Goal: Task Accomplishment & Management: Complete application form

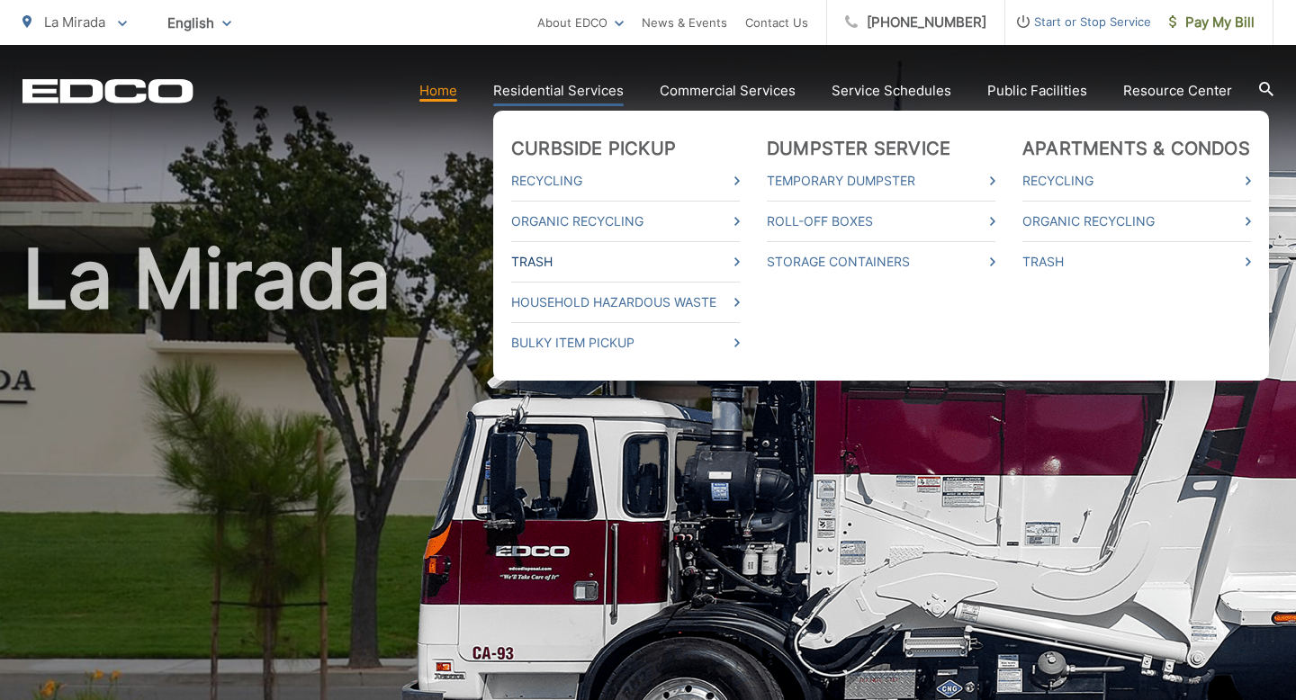
click at [616, 252] on link "Trash" at bounding box center [625, 262] width 229 height 22
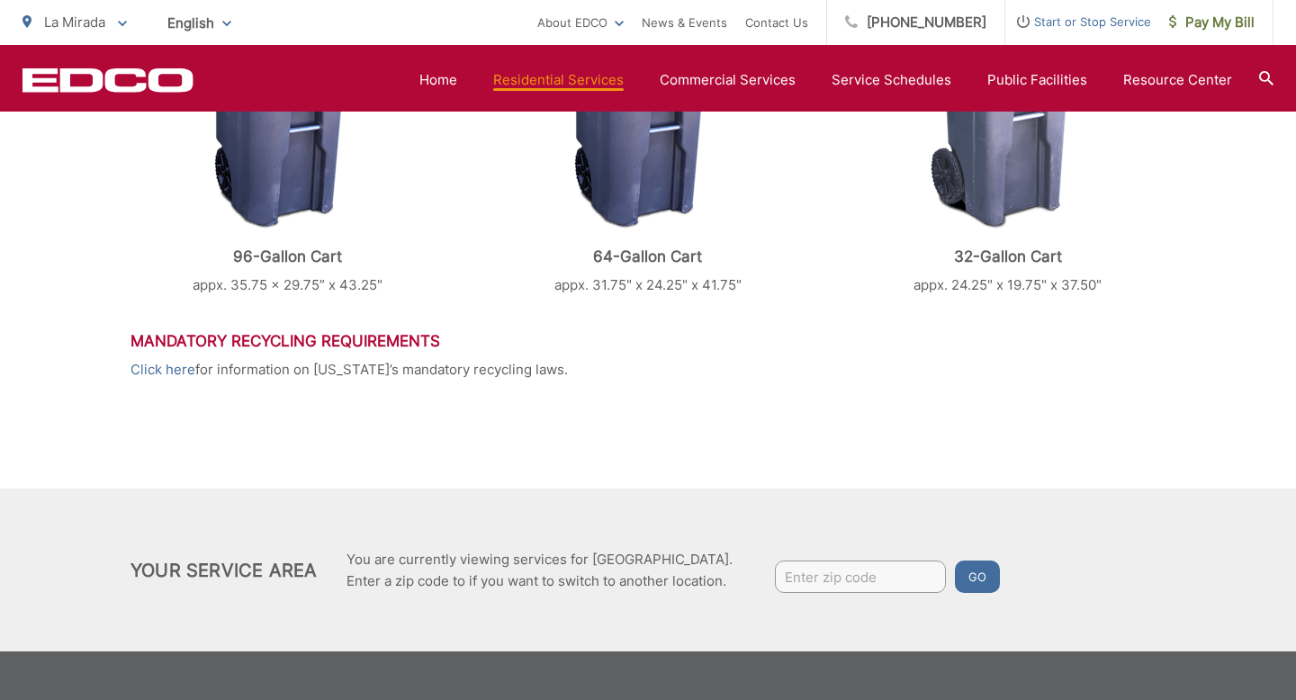
scroll to position [951, 0]
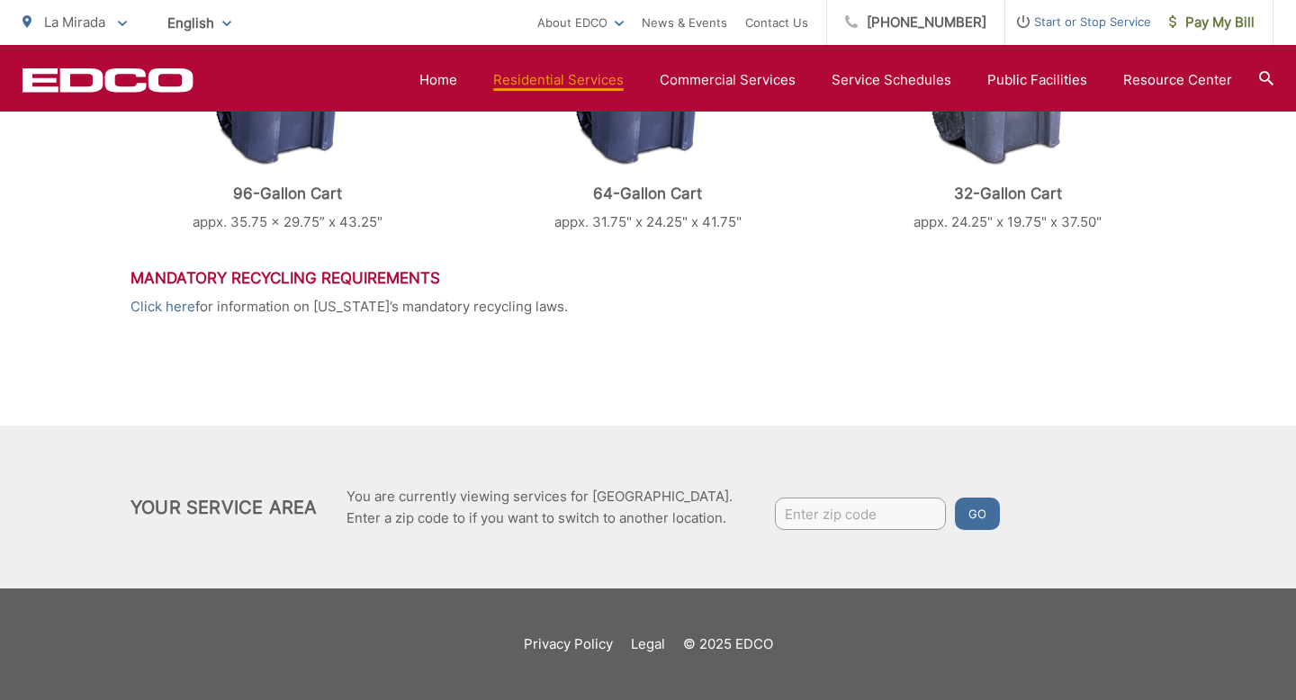
click at [620, 556] on div "Your Service Area You are currently viewing services for La Mirada. Enter a zip…" at bounding box center [648, 507] width 1296 height 163
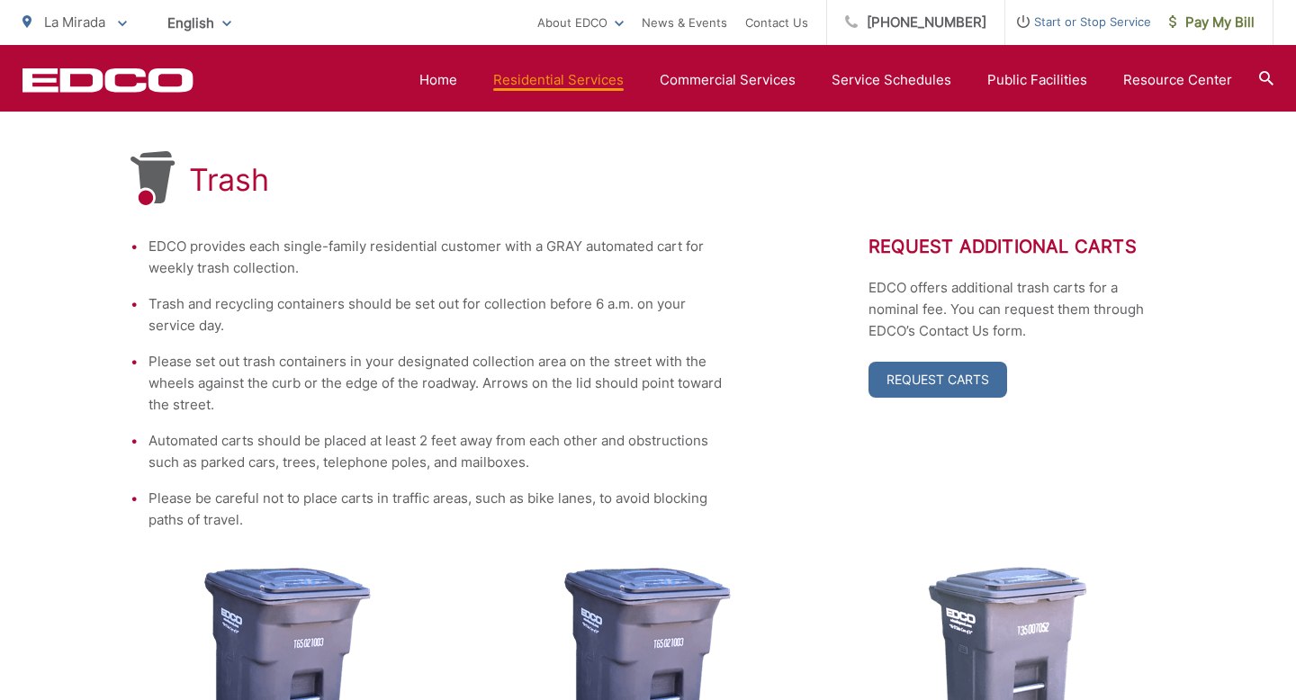
scroll to position [307, 0]
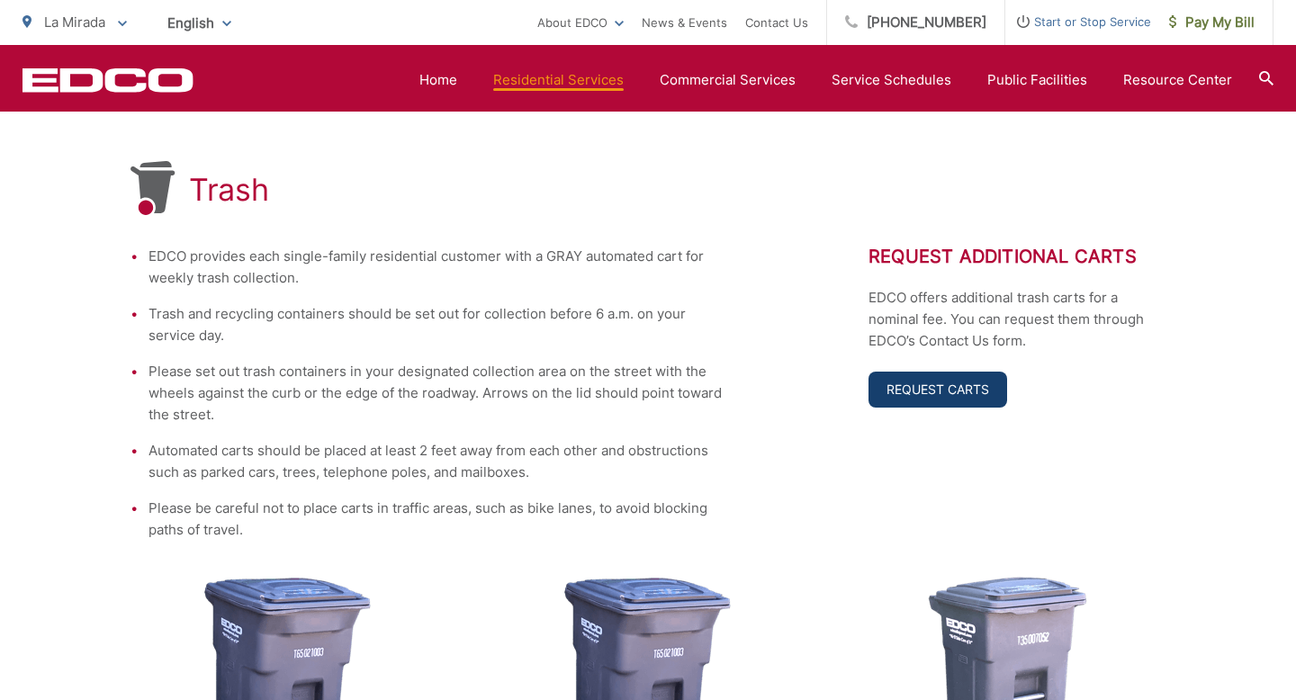
click at [951, 397] on link "Request Carts" at bounding box center [938, 390] width 139 height 36
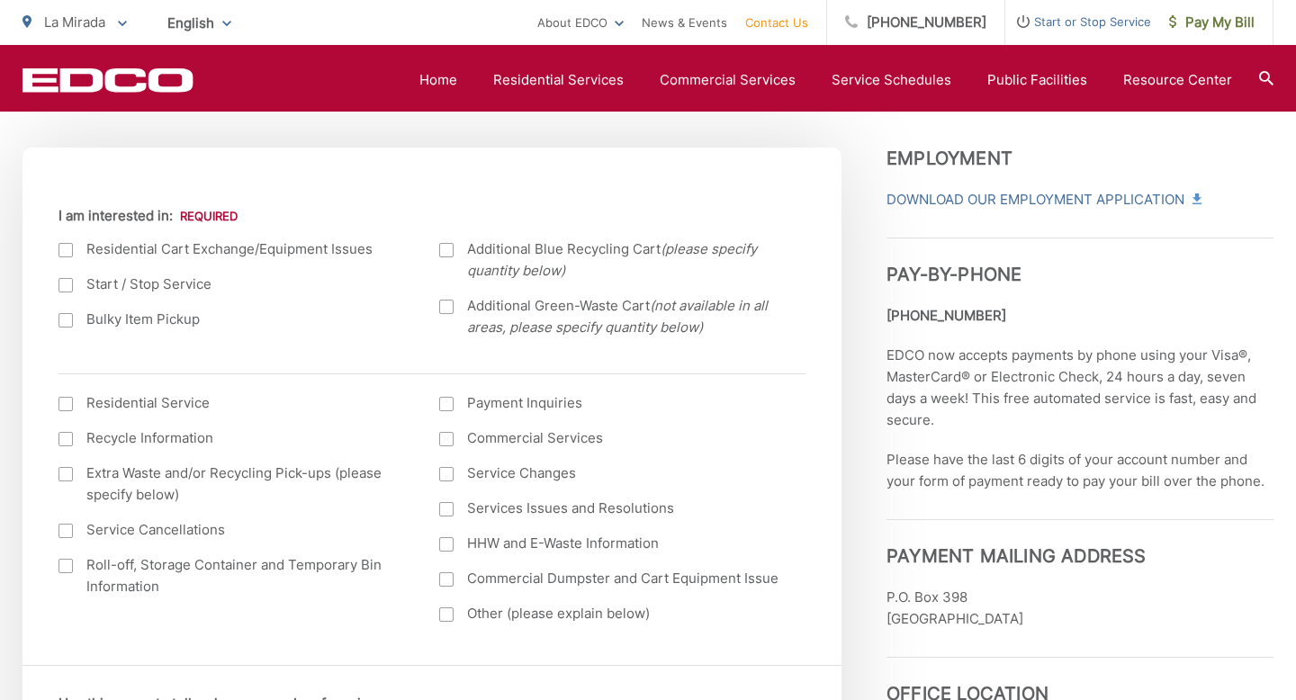
scroll to position [607, 0]
click at [246, 255] on label "Residential Cart Exchange/Equipment Issues" at bounding box center [231, 251] width 345 height 22
click at [0, 0] on input "I am interested in:" at bounding box center [0, 0] width 0 height 0
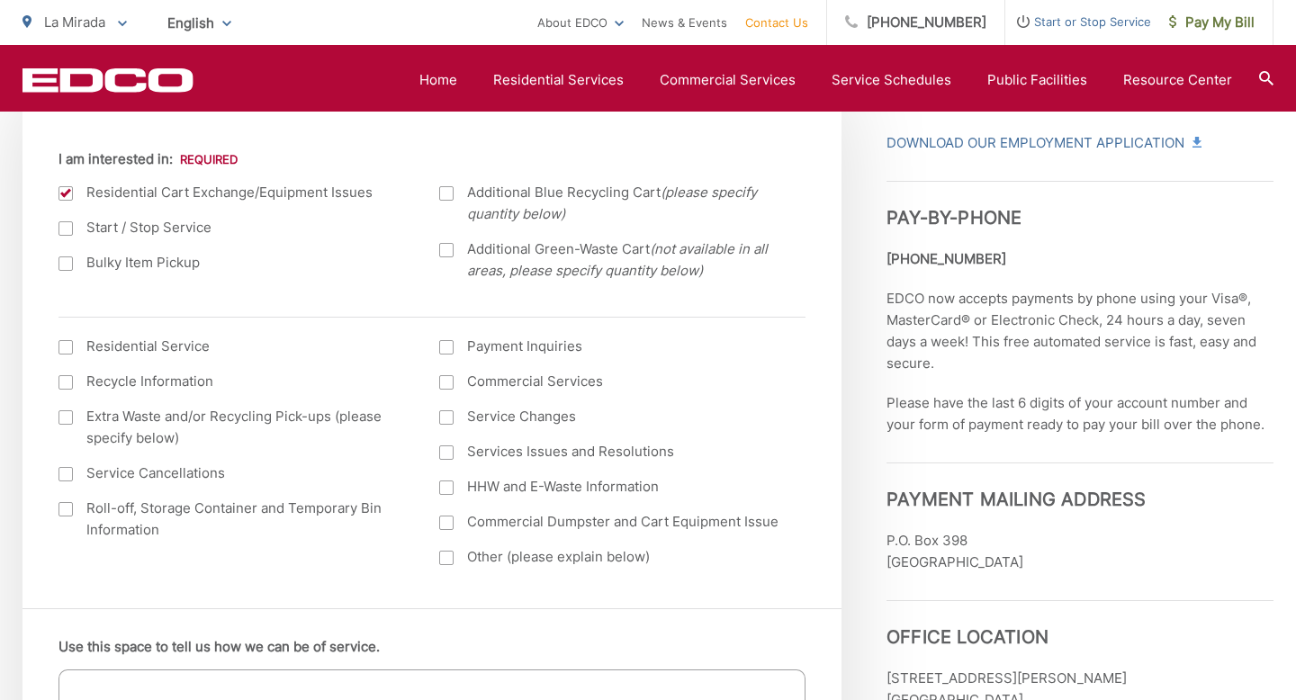
scroll to position [667, 0]
click at [64, 343] on div at bounding box center [66, 345] width 14 height 14
click at [0, 0] on input "I am interested in: (continued) *" at bounding box center [0, 0] width 0 height 0
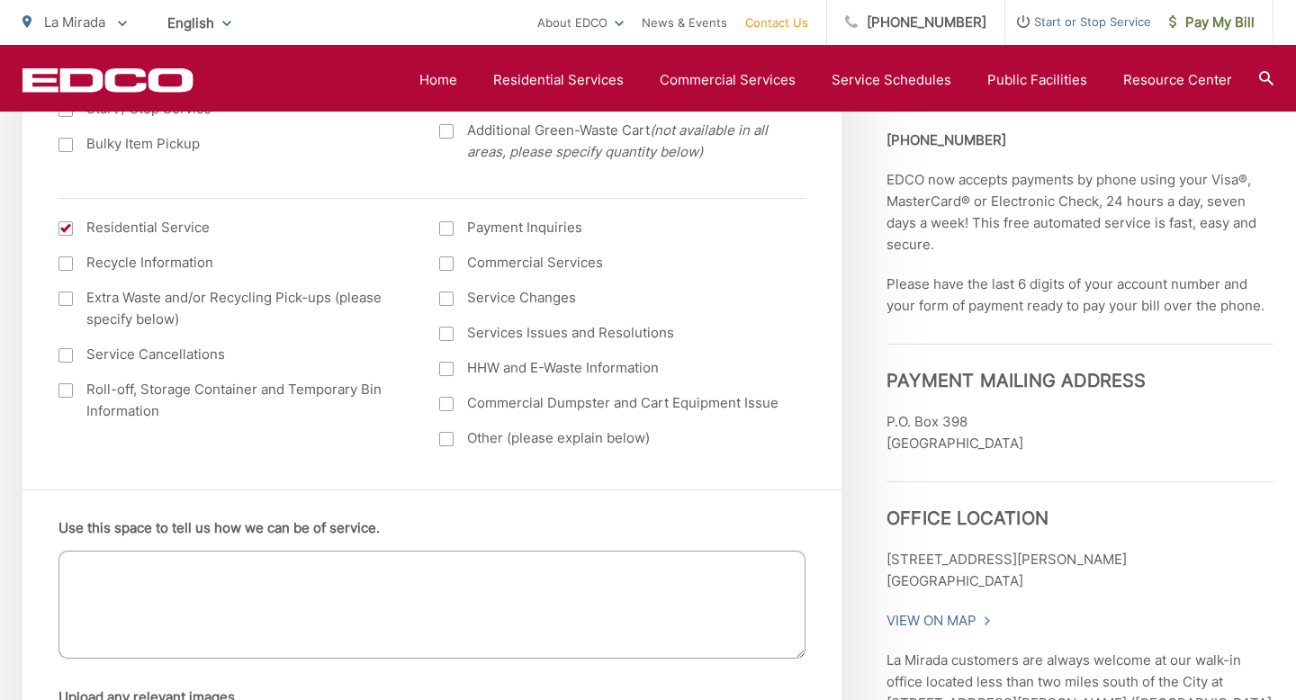
scroll to position [785, 0]
click at [329, 598] on textarea "Use this space to tell us how we can be of service." at bounding box center [432, 604] width 747 height 108
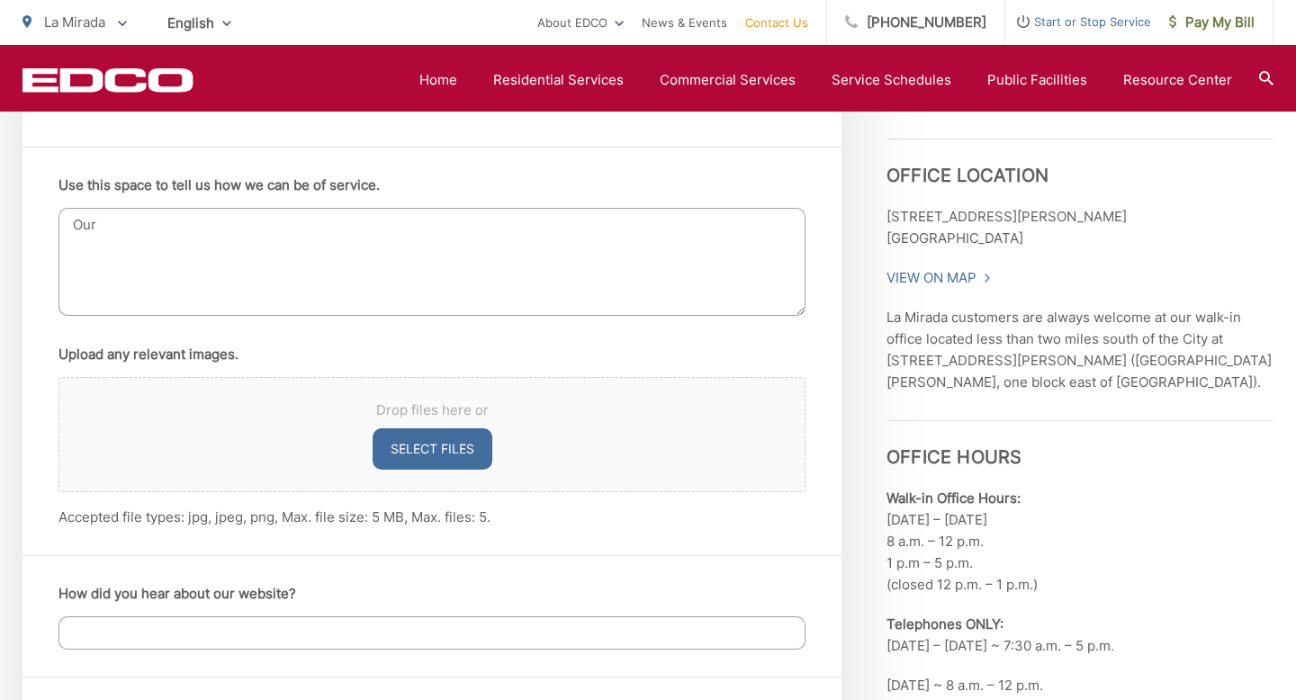
scroll to position [1138, 0]
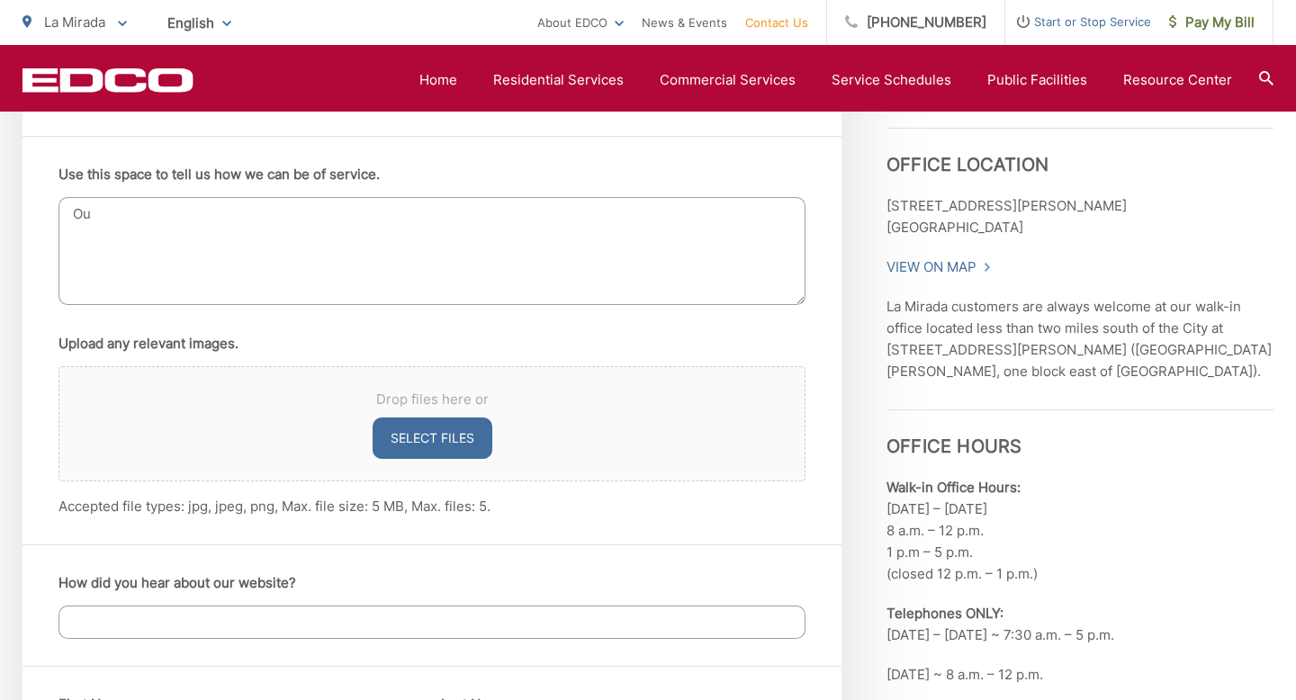
type textarea "O"
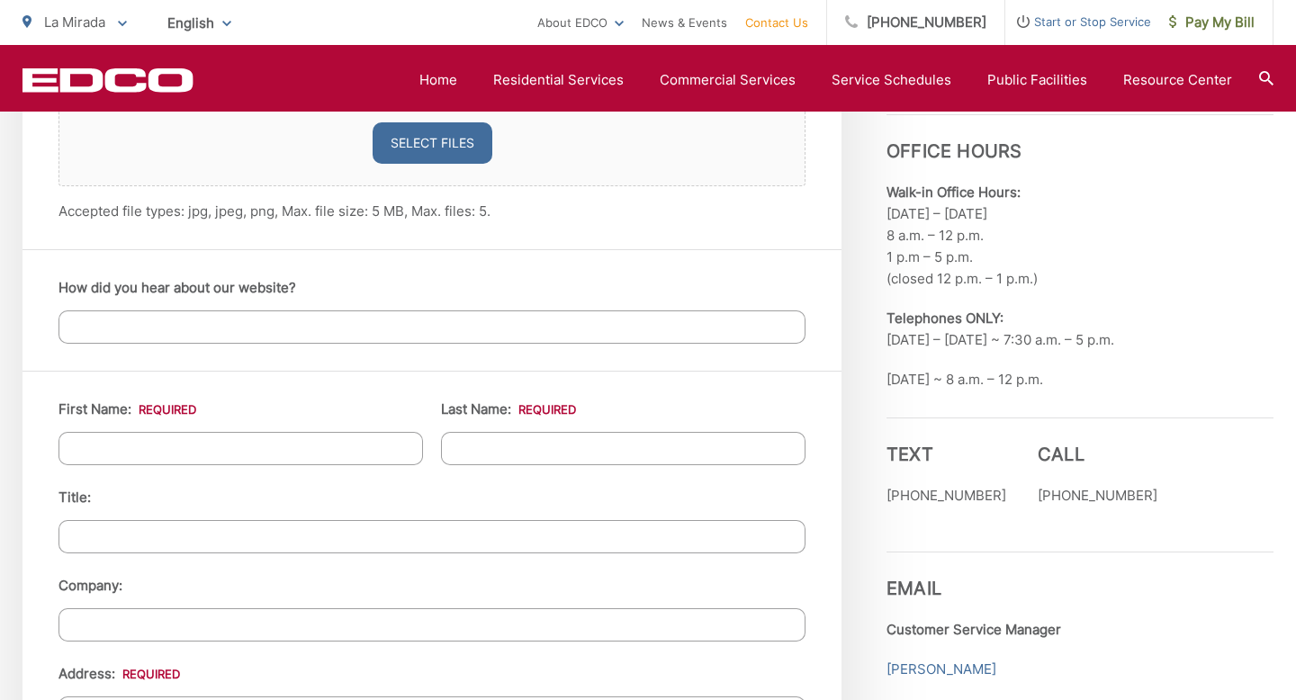
scroll to position [1499, 0]
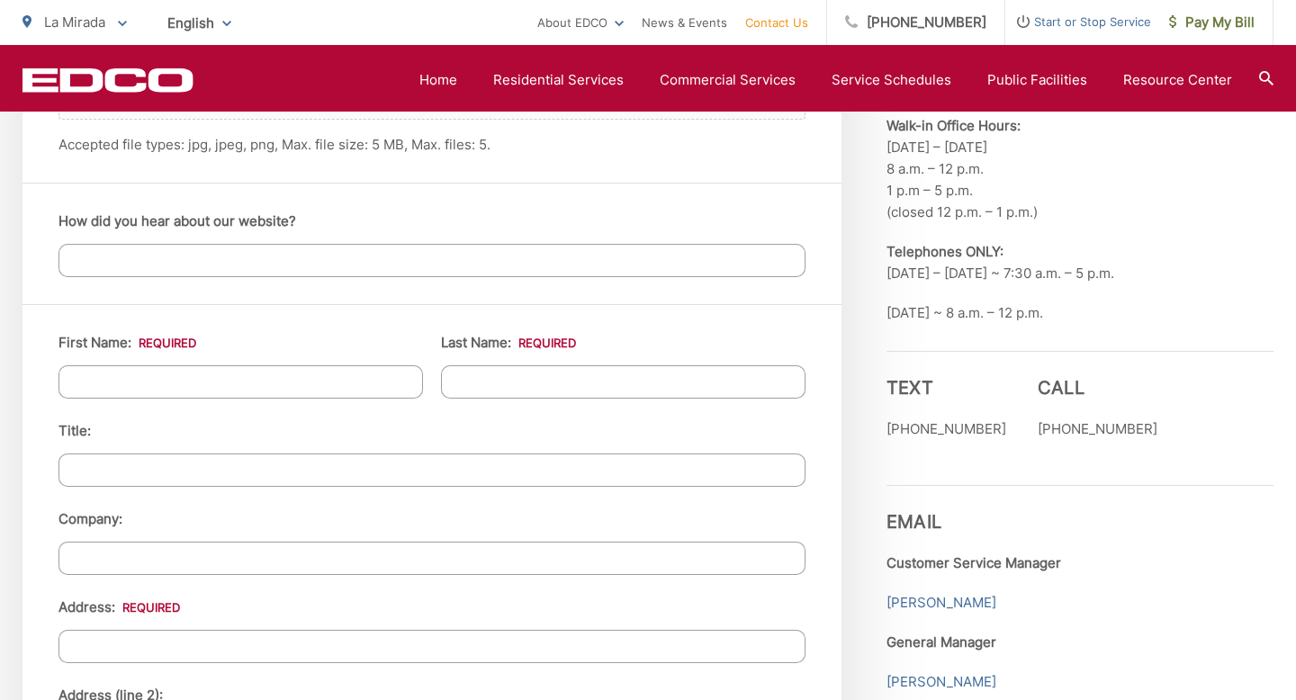
type textarea "the wheel of our trashcan fell off making it difficult to maneuver"
click at [331, 383] on input "First Name: *" at bounding box center [241, 381] width 365 height 33
type input "Lindsey"
type input "Comer"
type input "14903 Rayfield Dr"
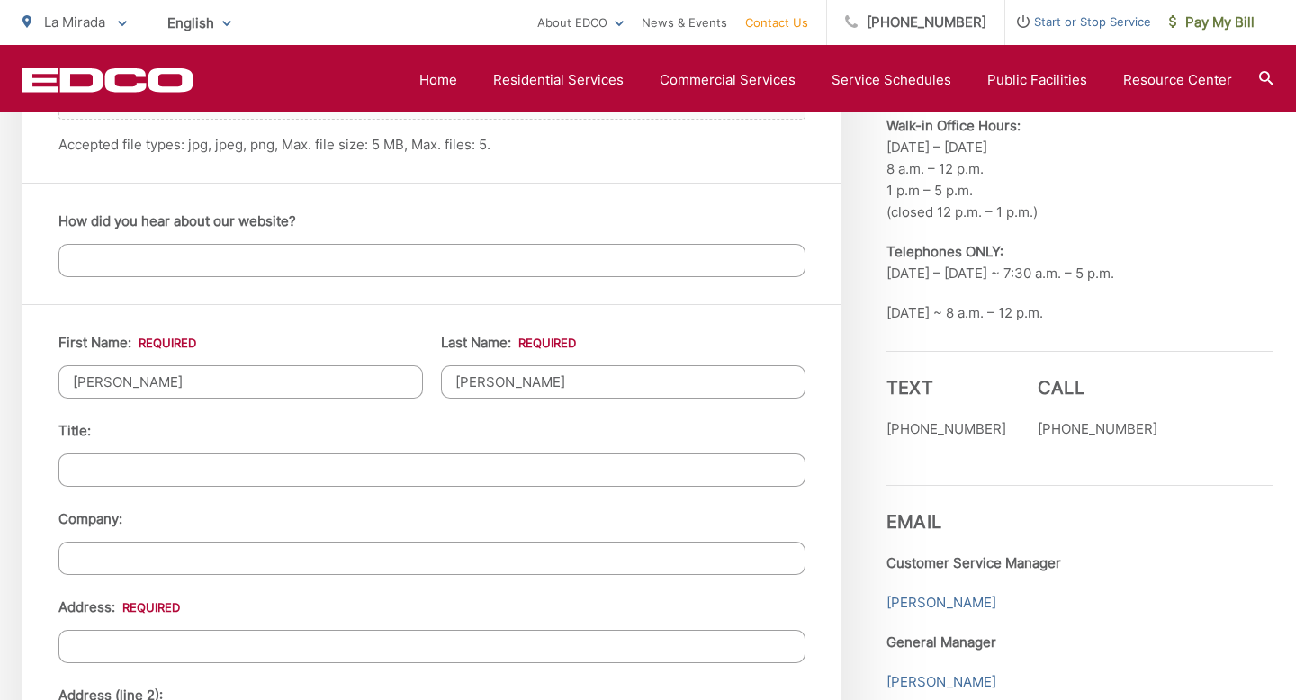
type input "La Mirada"
type input "90638"
type input "7197227486"
type input "lindsey.comer@biola.edu"
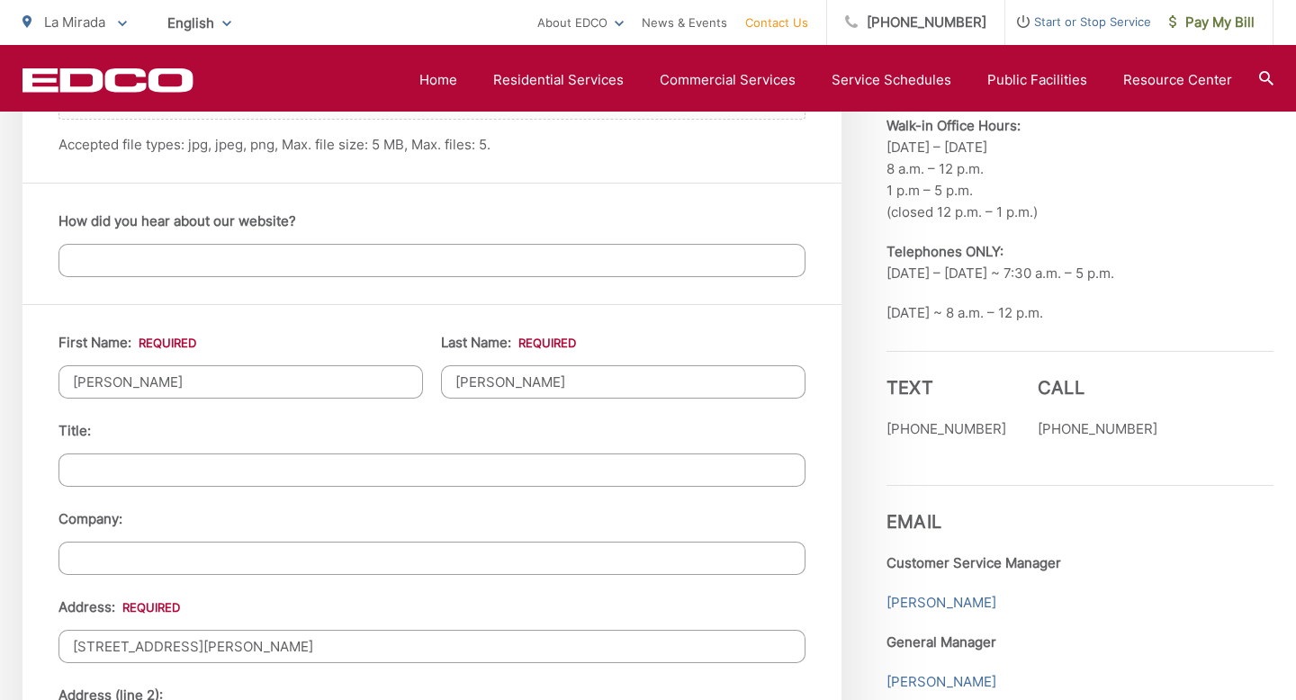
type input "(719) 722-7486"
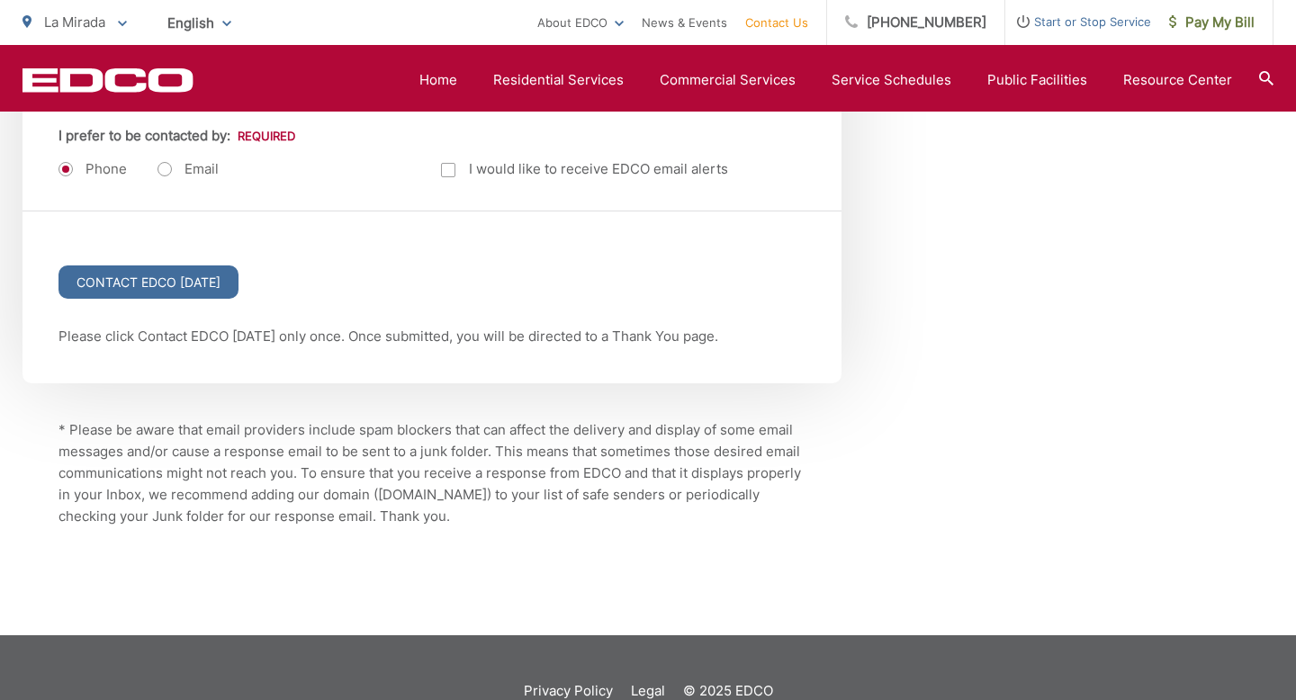
scroll to position [2541, 0]
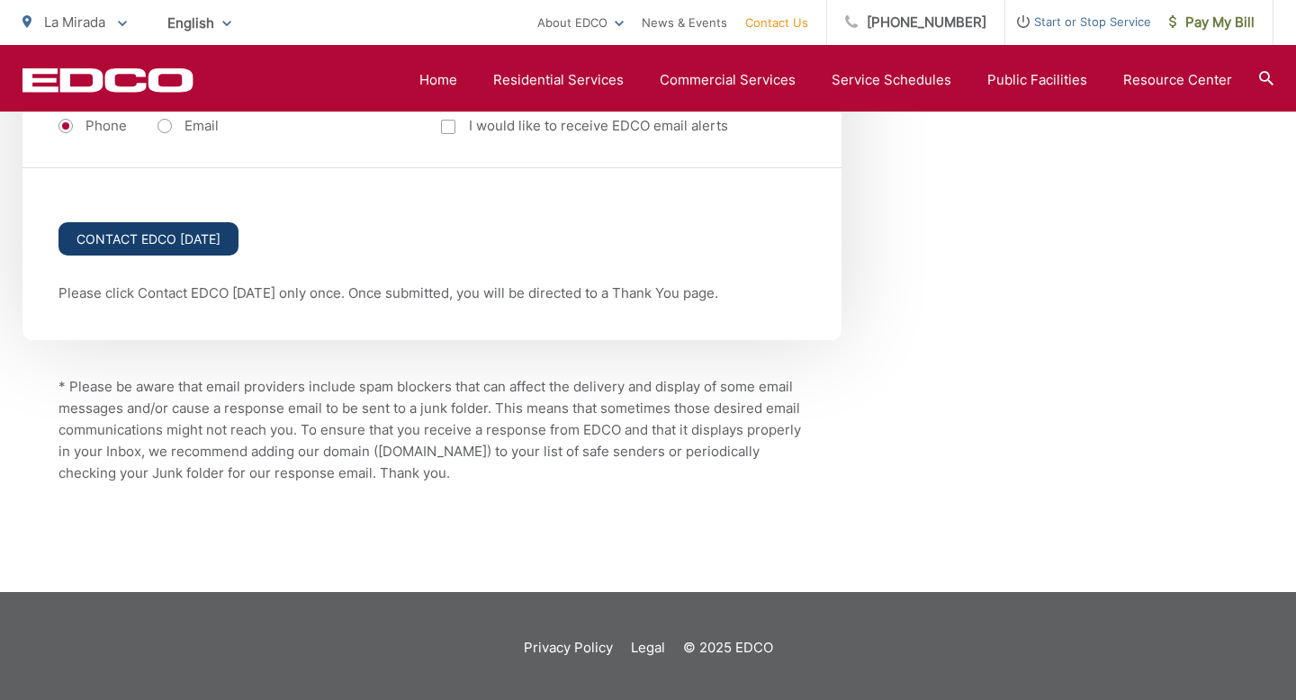
click at [194, 230] on input "Contact EDCO Today" at bounding box center [149, 238] width 180 height 33
